Goal: Find specific page/section: Find specific page/section

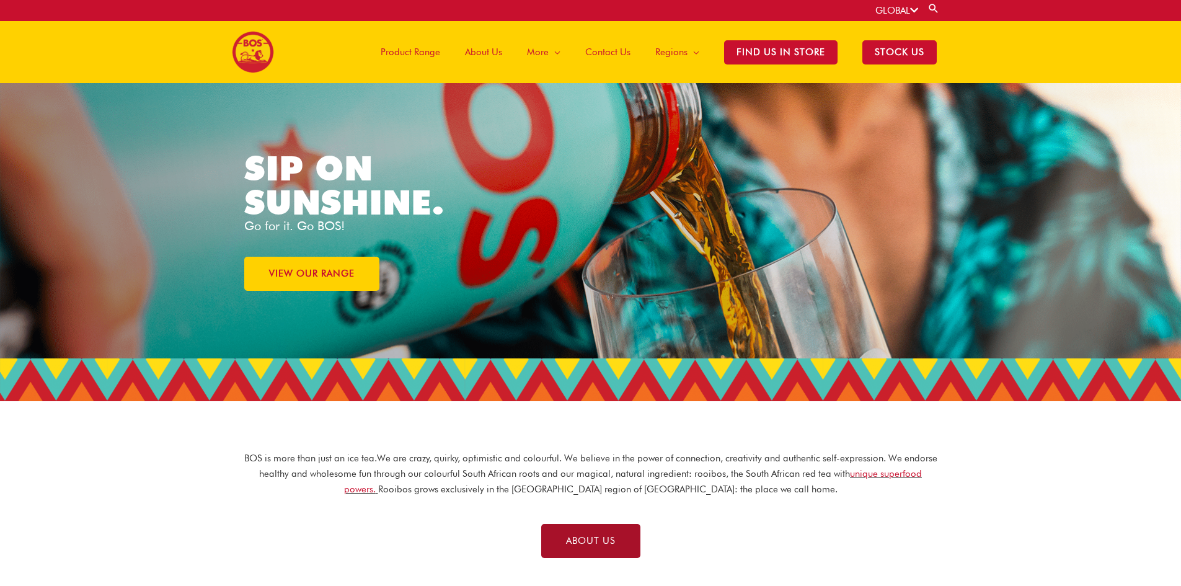
click at [588, 541] on span "ABOUT US" at bounding box center [591, 540] width 50 height 9
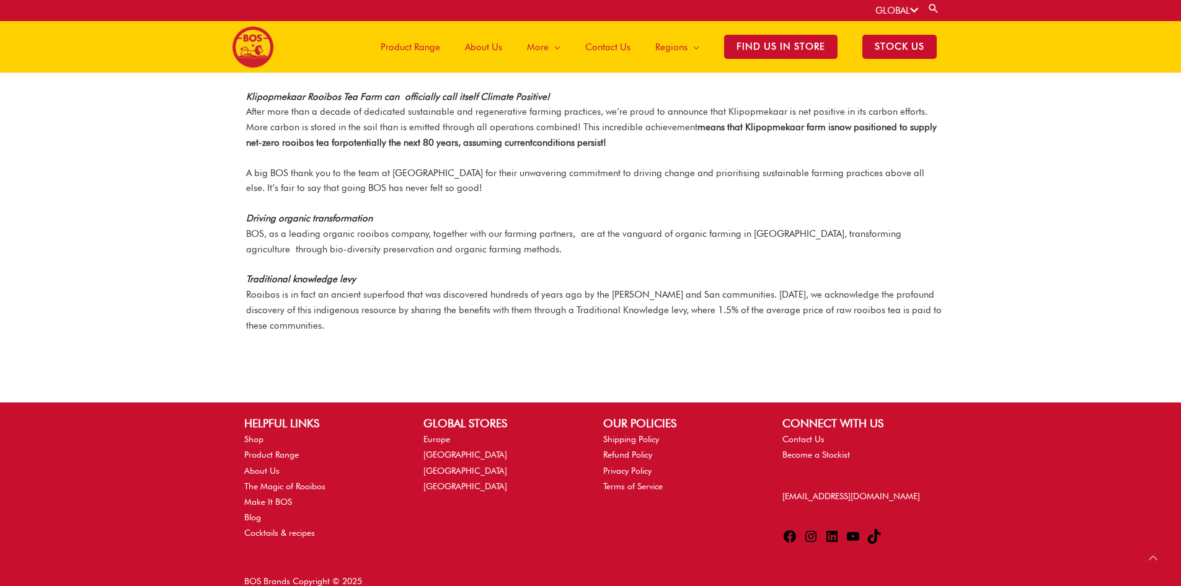
scroll to position [1522, 0]
click at [255, 433] on link "Shop" at bounding box center [253, 438] width 19 height 10
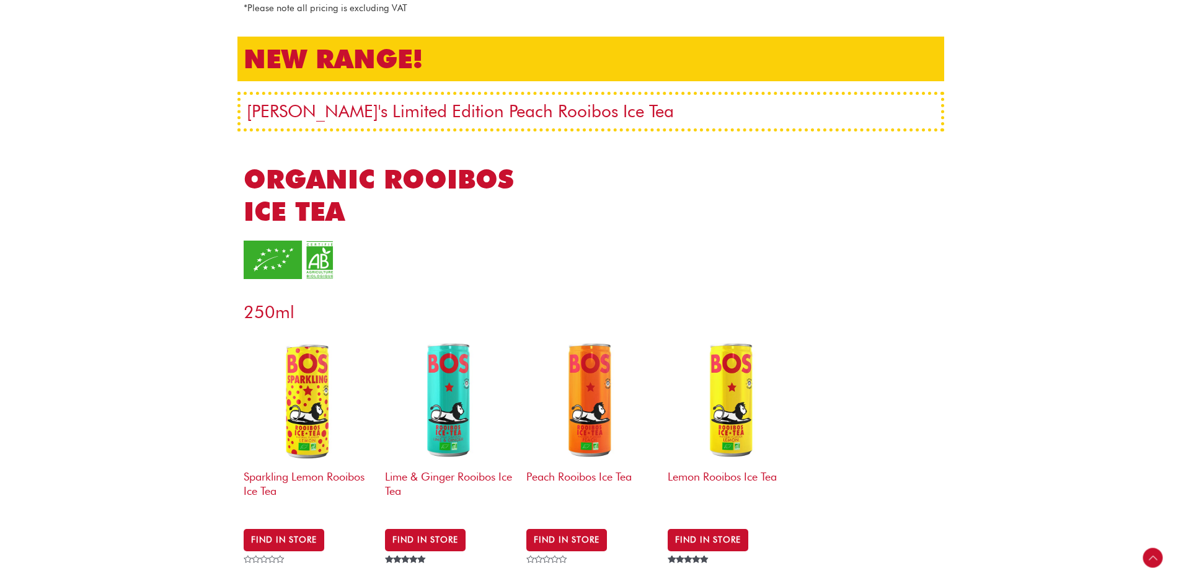
scroll to position [248, 0]
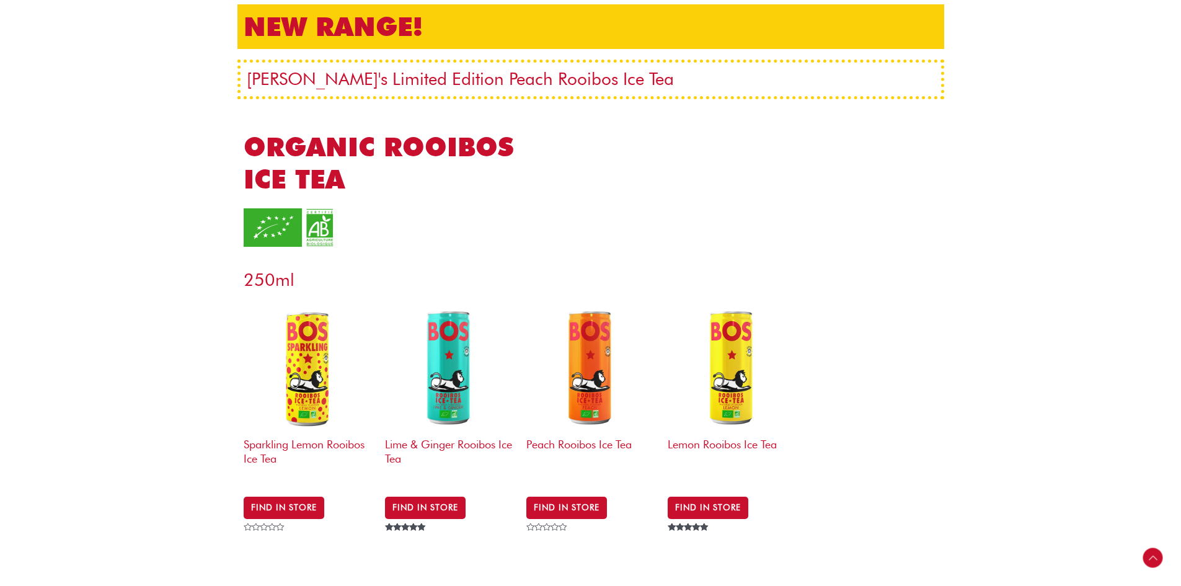
click at [448, 404] on img at bounding box center [449, 367] width 129 height 129
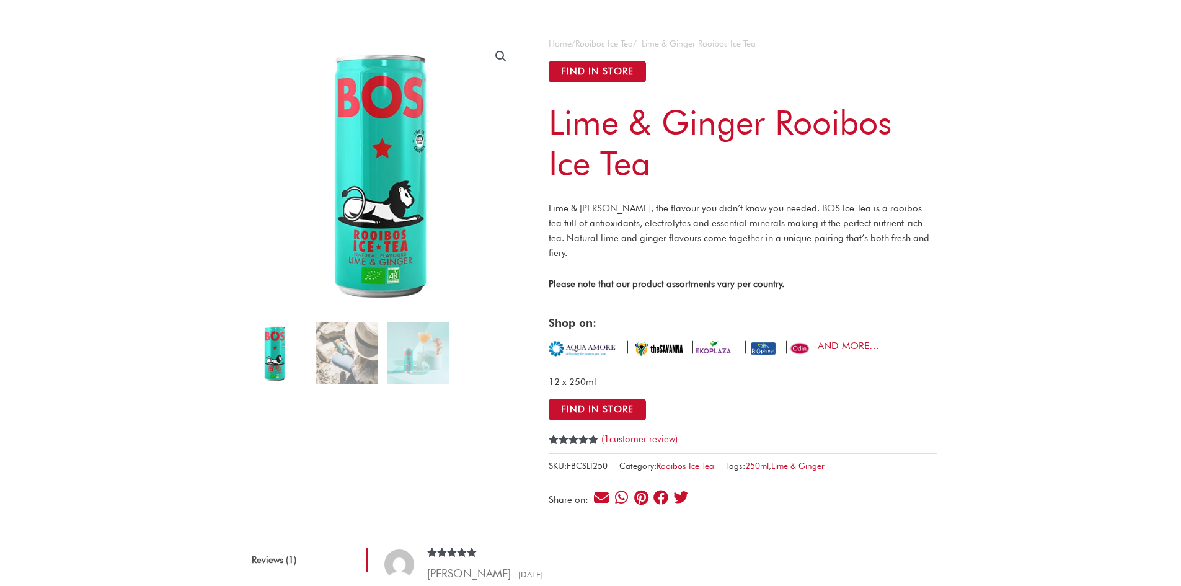
scroll to position [124, 0]
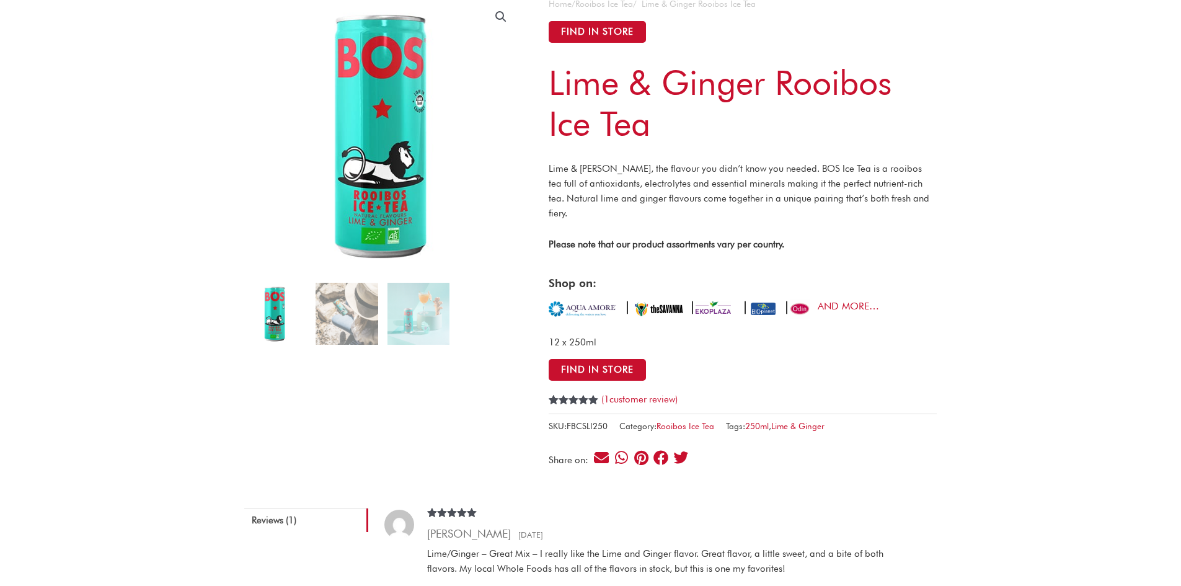
drag, startPoint x: 557, startPoint y: 288, endPoint x: 779, endPoint y: 392, distance: 244.4
click at [779, 392] on div "Rated 5.00 out of 5 based on 1 customer rating ( 1 customer review)" at bounding box center [743, 399] width 388 height 19
click at [592, 299] on img at bounding box center [583, 308] width 68 height 19
click at [838, 300] on link "AND MORE…" at bounding box center [848, 306] width 61 height 12
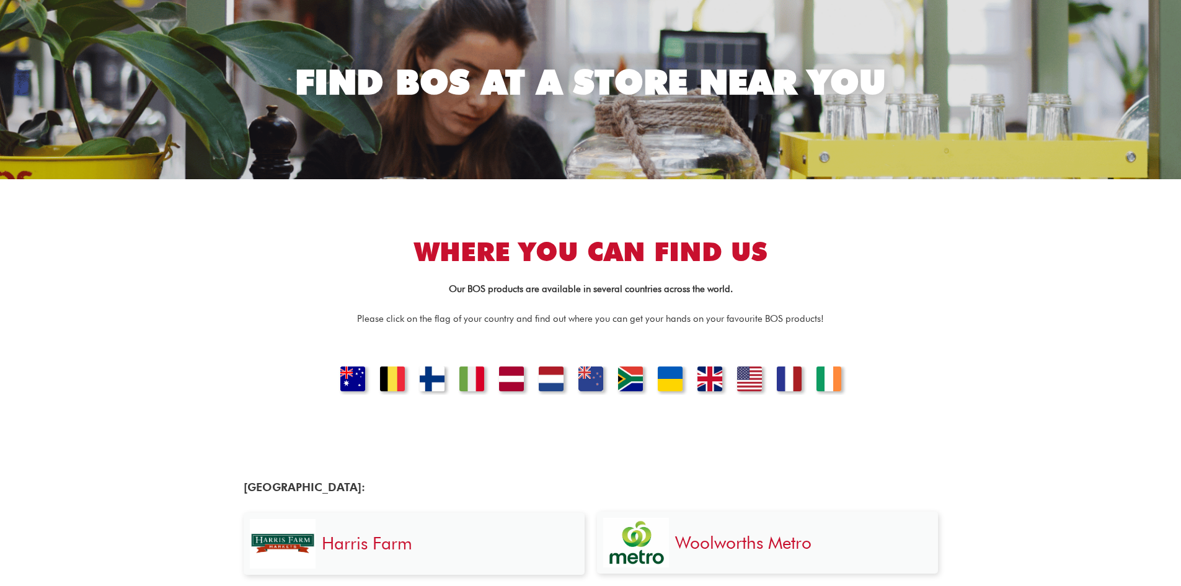
scroll to position [124, 0]
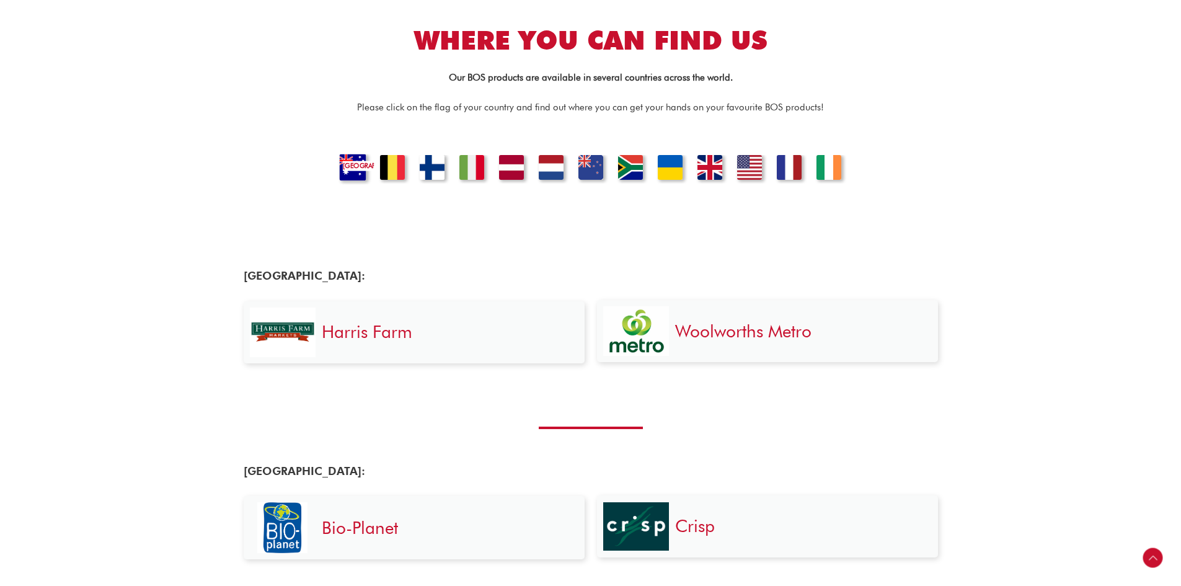
click at [331, 173] on link "Australia" at bounding box center [352, 169] width 42 height 30
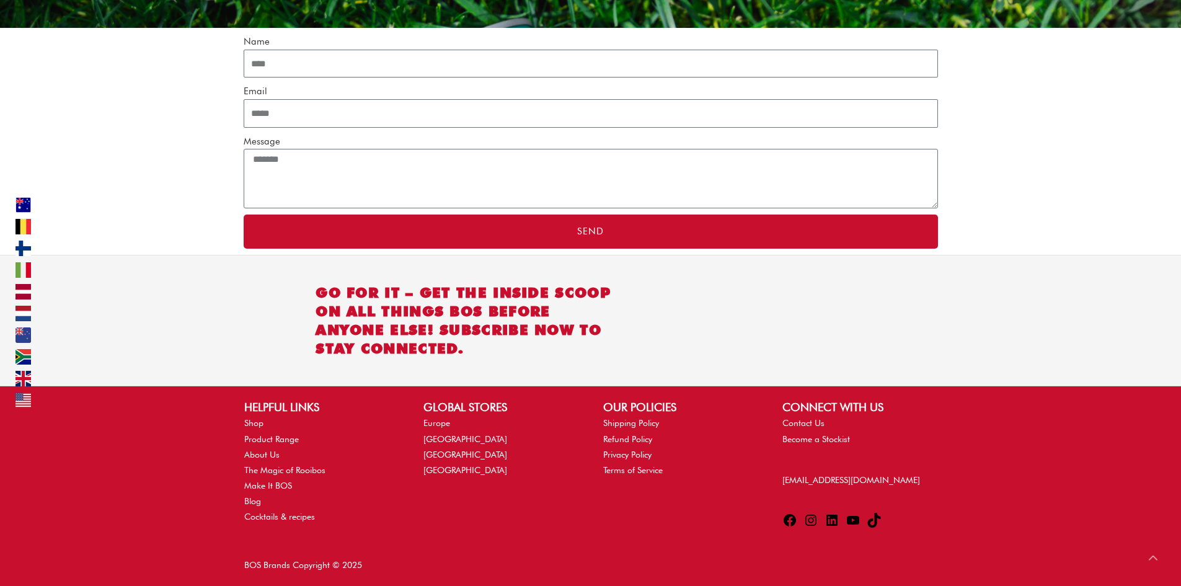
scroll to position [3955, 0]
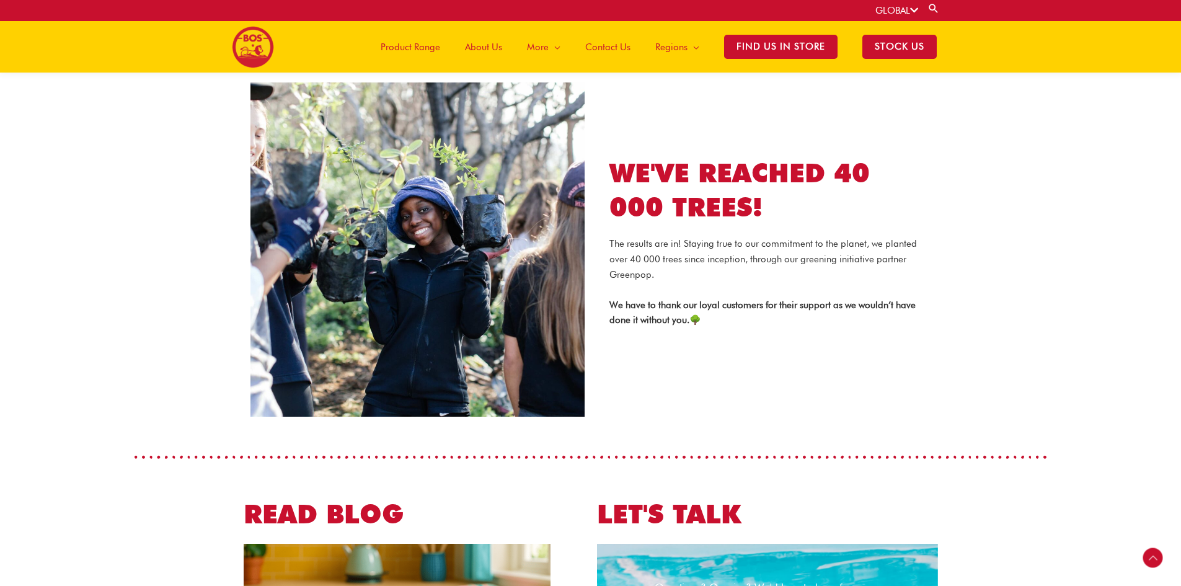
scroll to position [2150, 0]
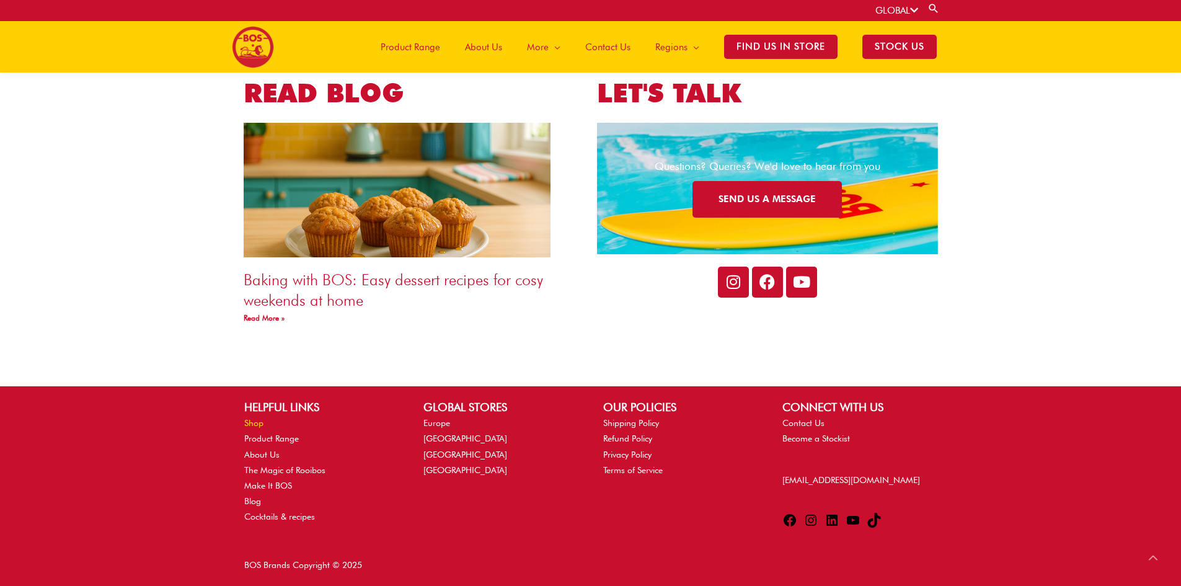
click at [255, 424] on link "Shop" at bounding box center [253, 423] width 19 height 10
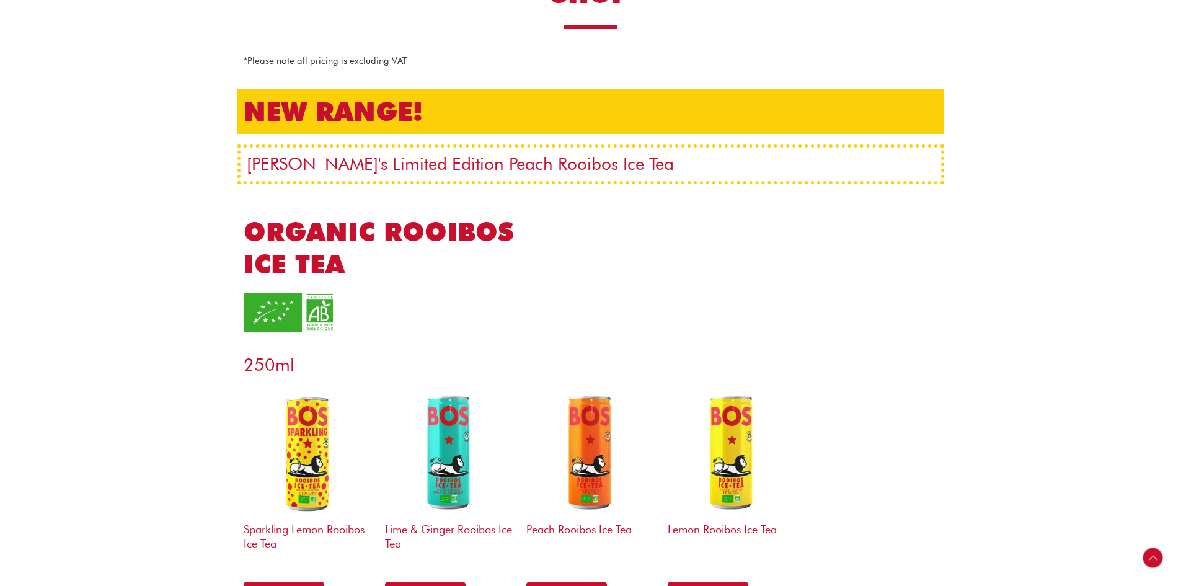
scroll to position [372, 0]
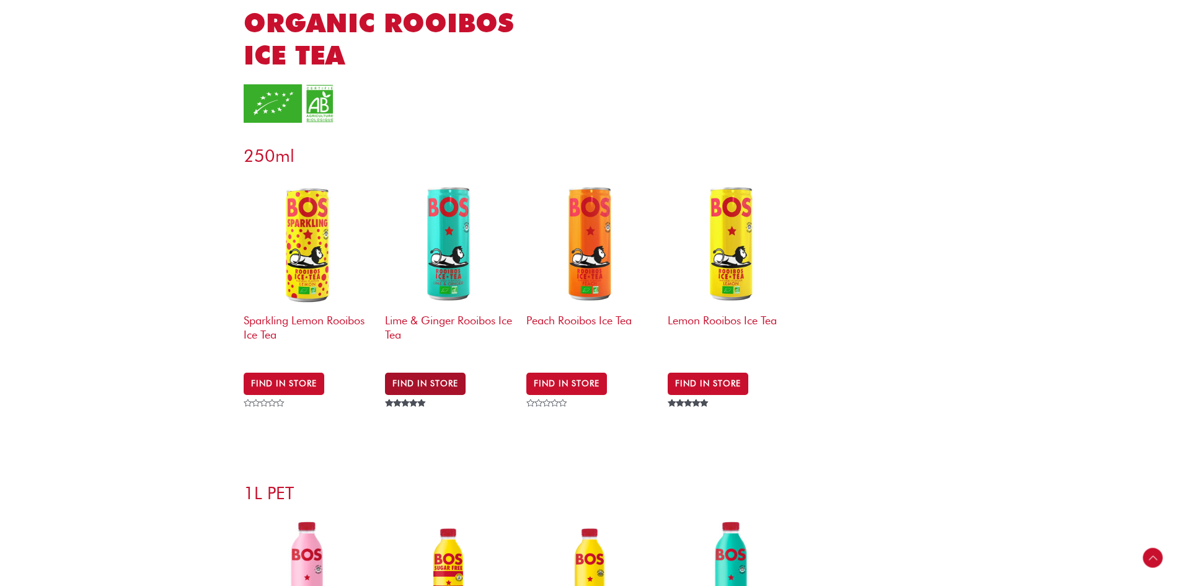
click at [438, 381] on link "Find in Store" at bounding box center [425, 384] width 81 height 22
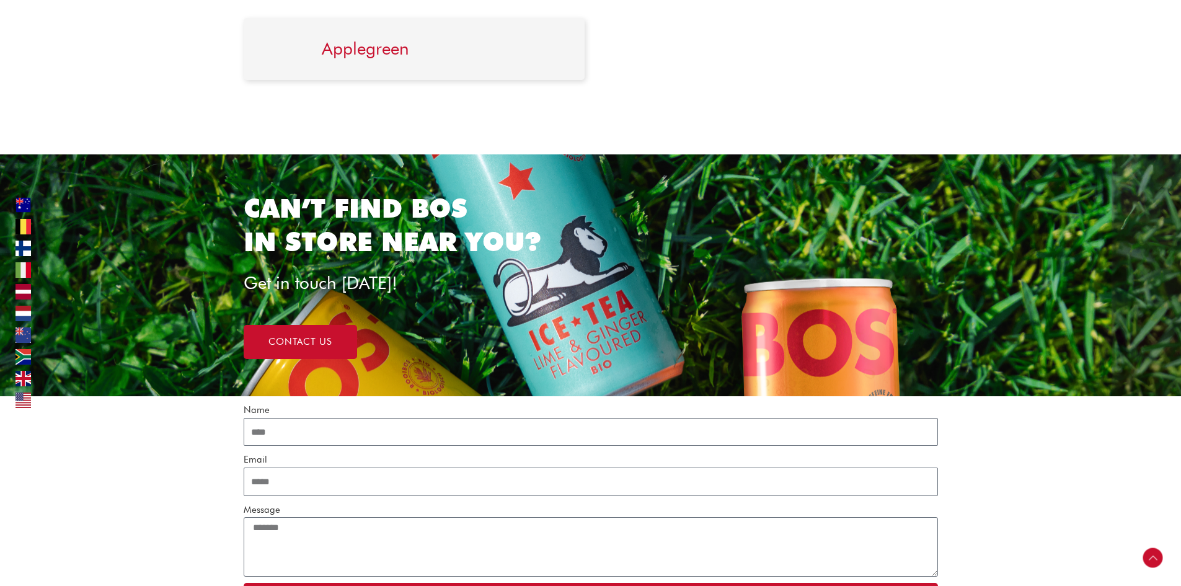
scroll to position [3534, 0]
